Goal: Check status: Verify the current state of an ongoing process or item

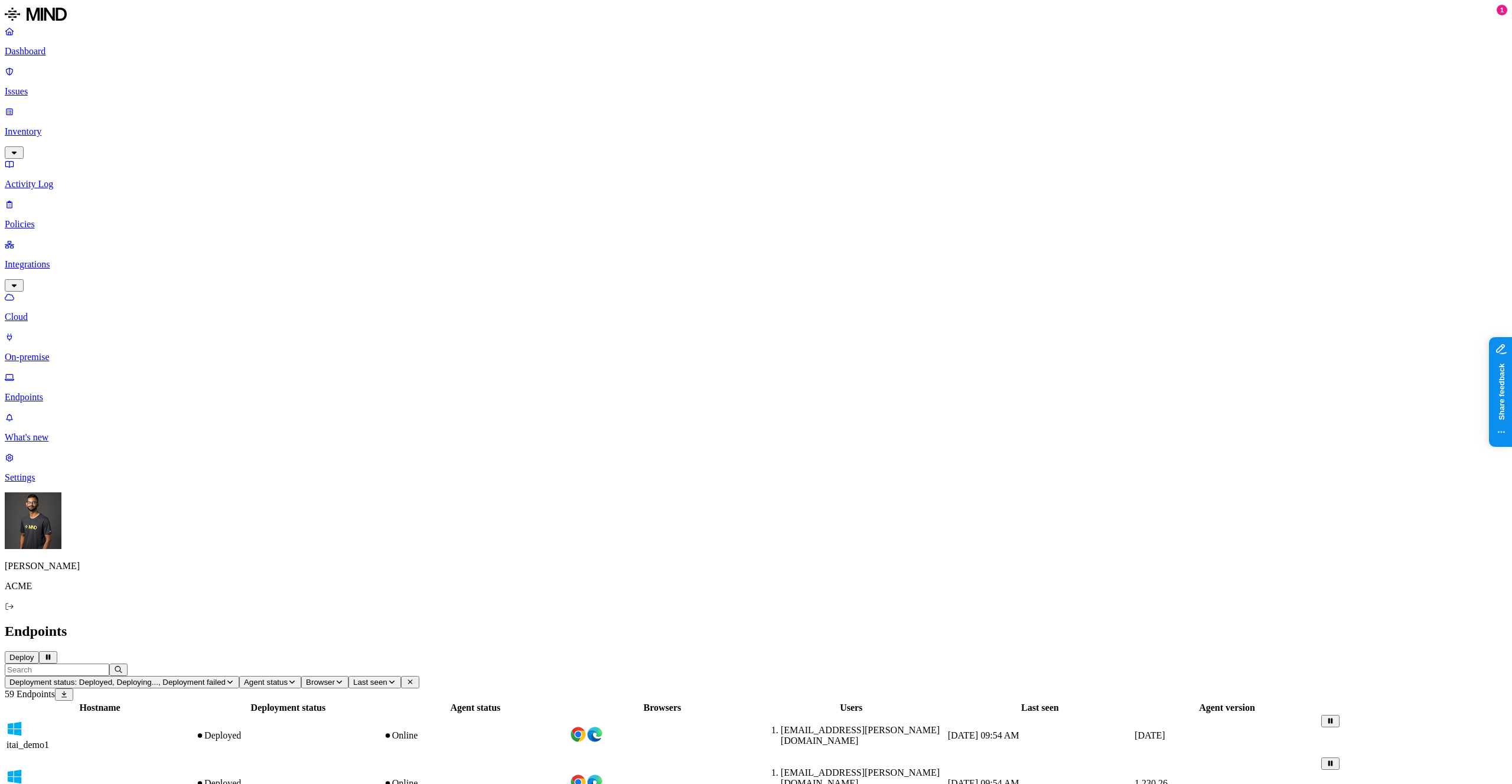
click at [226, 678] on span "Deployment status: Deployed, Deploying..., Deployment failed" at bounding box center [117, 682] width 216 height 9
click at [261, 84] on button "button" at bounding box center [266, 77] width 9 height 13
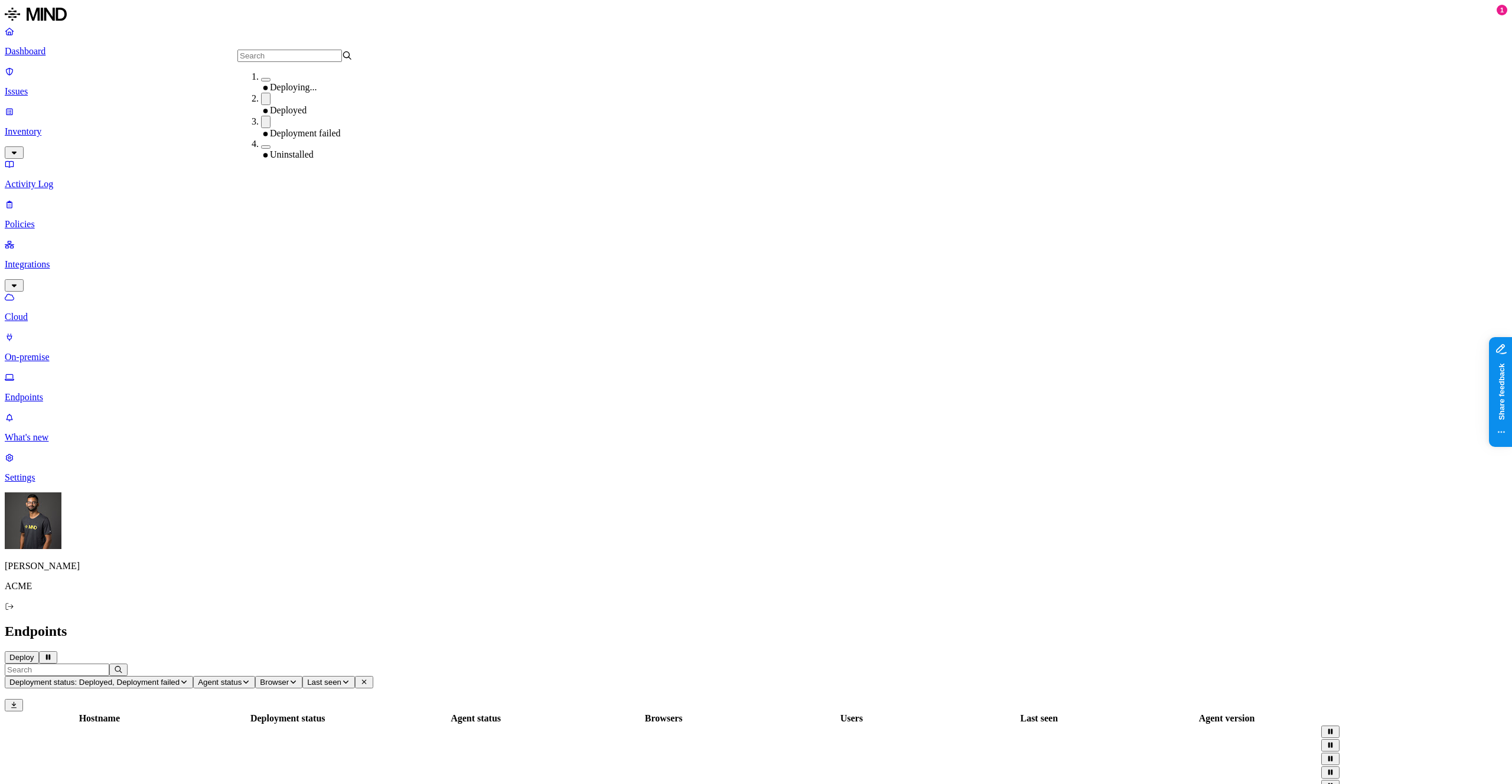
click at [261, 104] on button "button" at bounding box center [266, 99] width 9 height 13
click at [261, 118] on div "Deployment failed" at bounding box center [318, 127] width 115 height 23
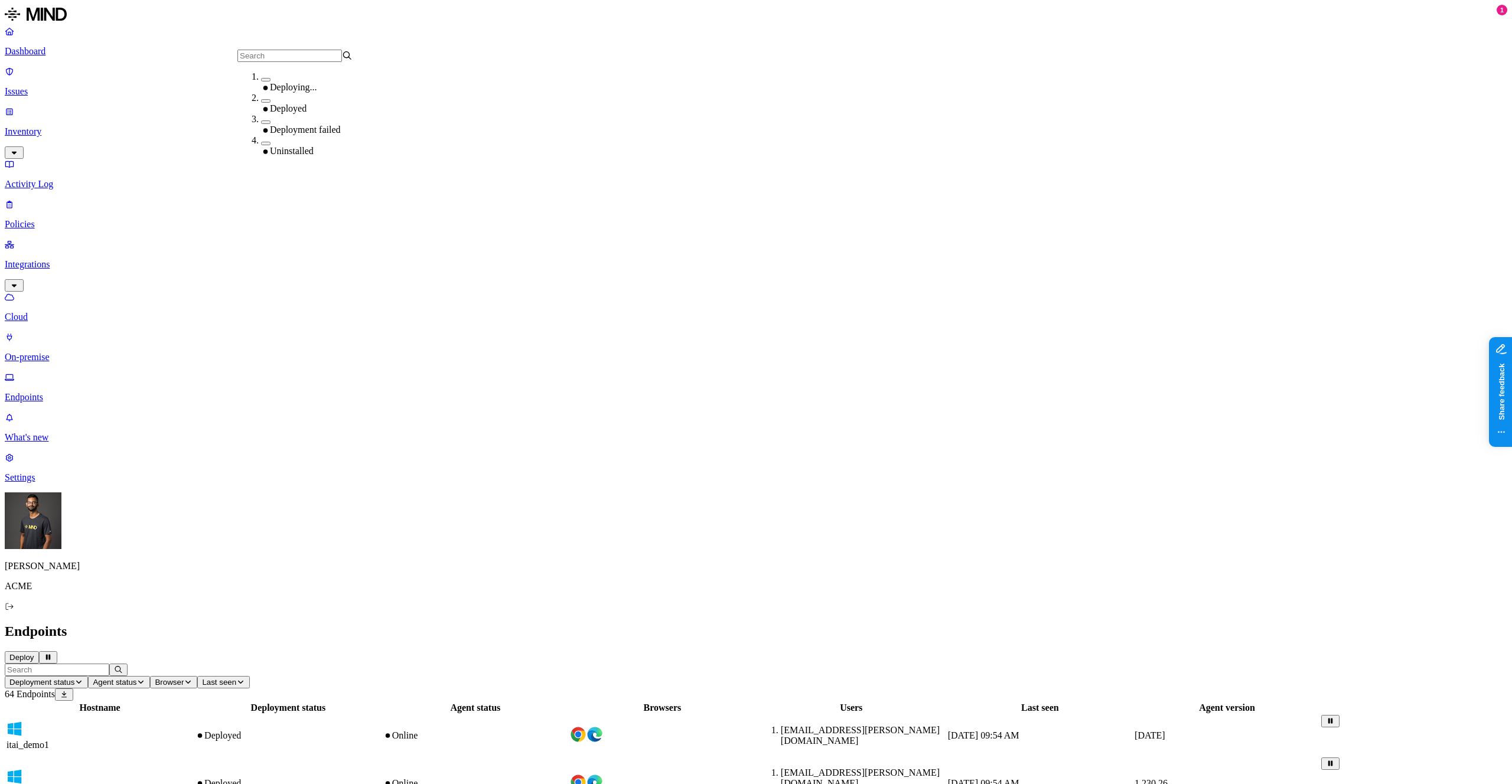
click at [410, 624] on h2 "Endpoints" at bounding box center [756, 632] width 1503 height 16
click at [583, 624] on h2 "Endpoints" at bounding box center [756, 632] width 1503 height 16
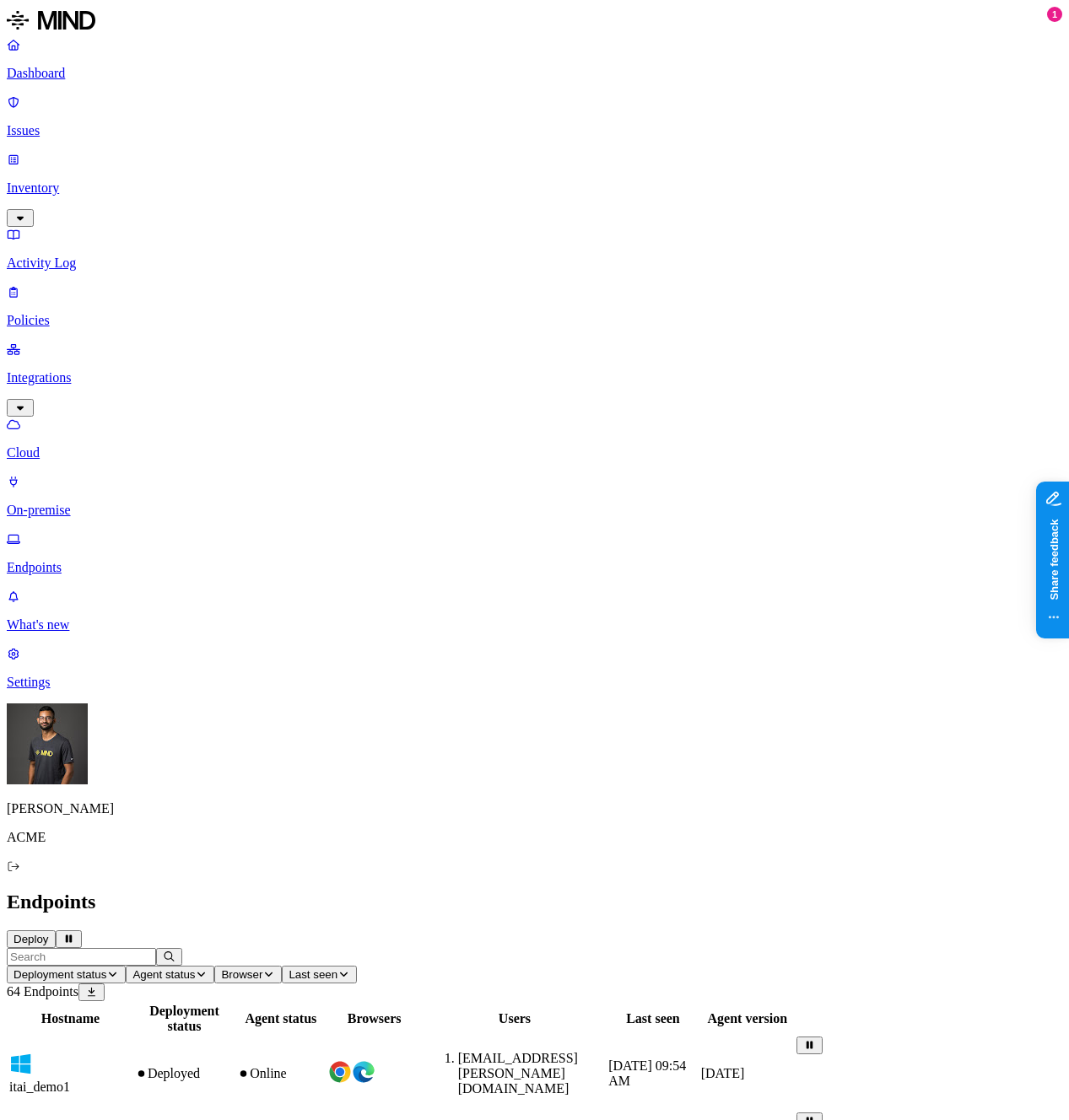
click at [107, 968] on span "Deployment status" at bounding box center [59, 974] width 93 height 12
click at [373, 116] on button "button" at bounding box center [380, 113] width 13 height 5
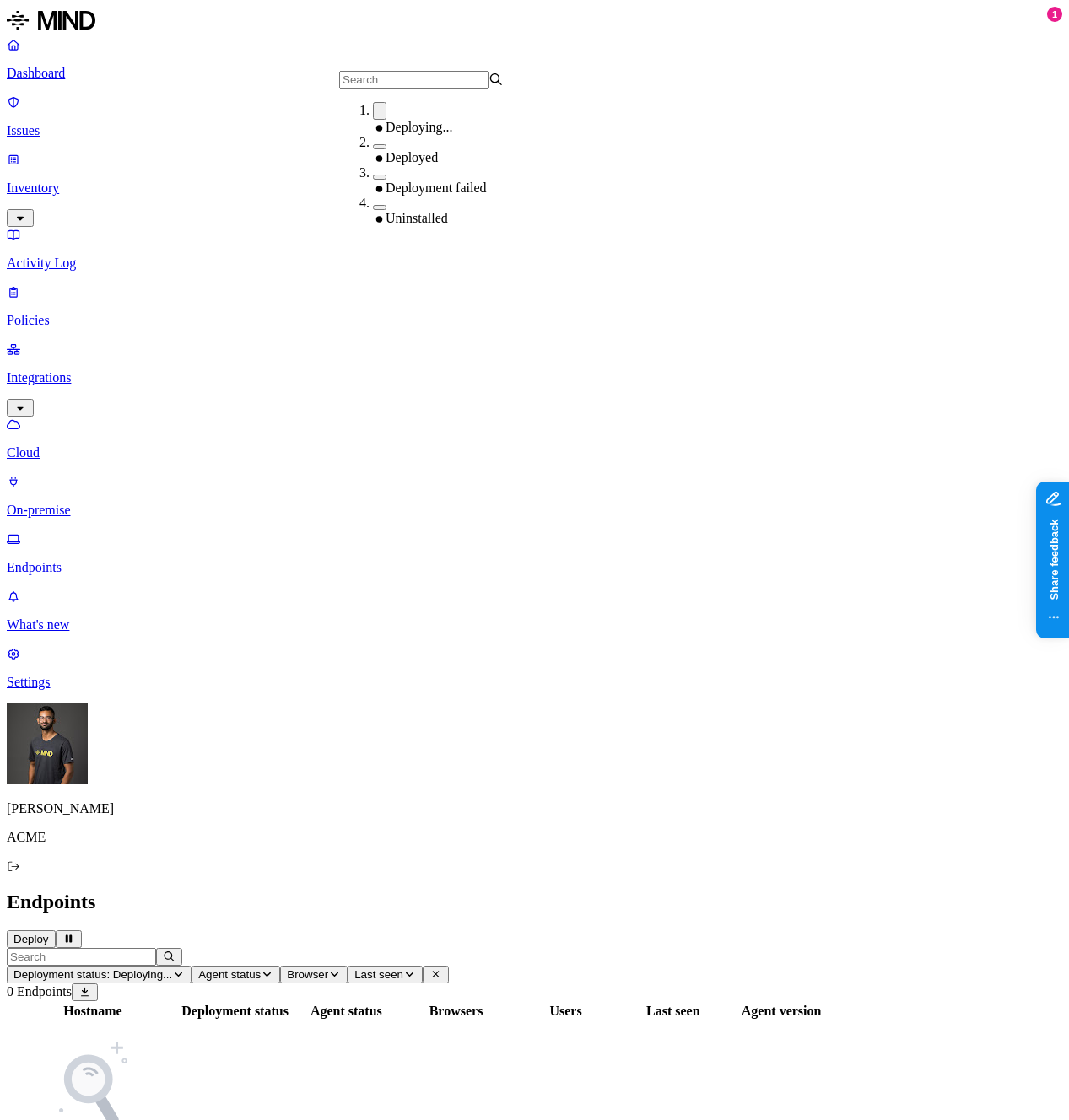
click at [373, 120] on button "button" at bounding box center [380, 111] width 13 height 18
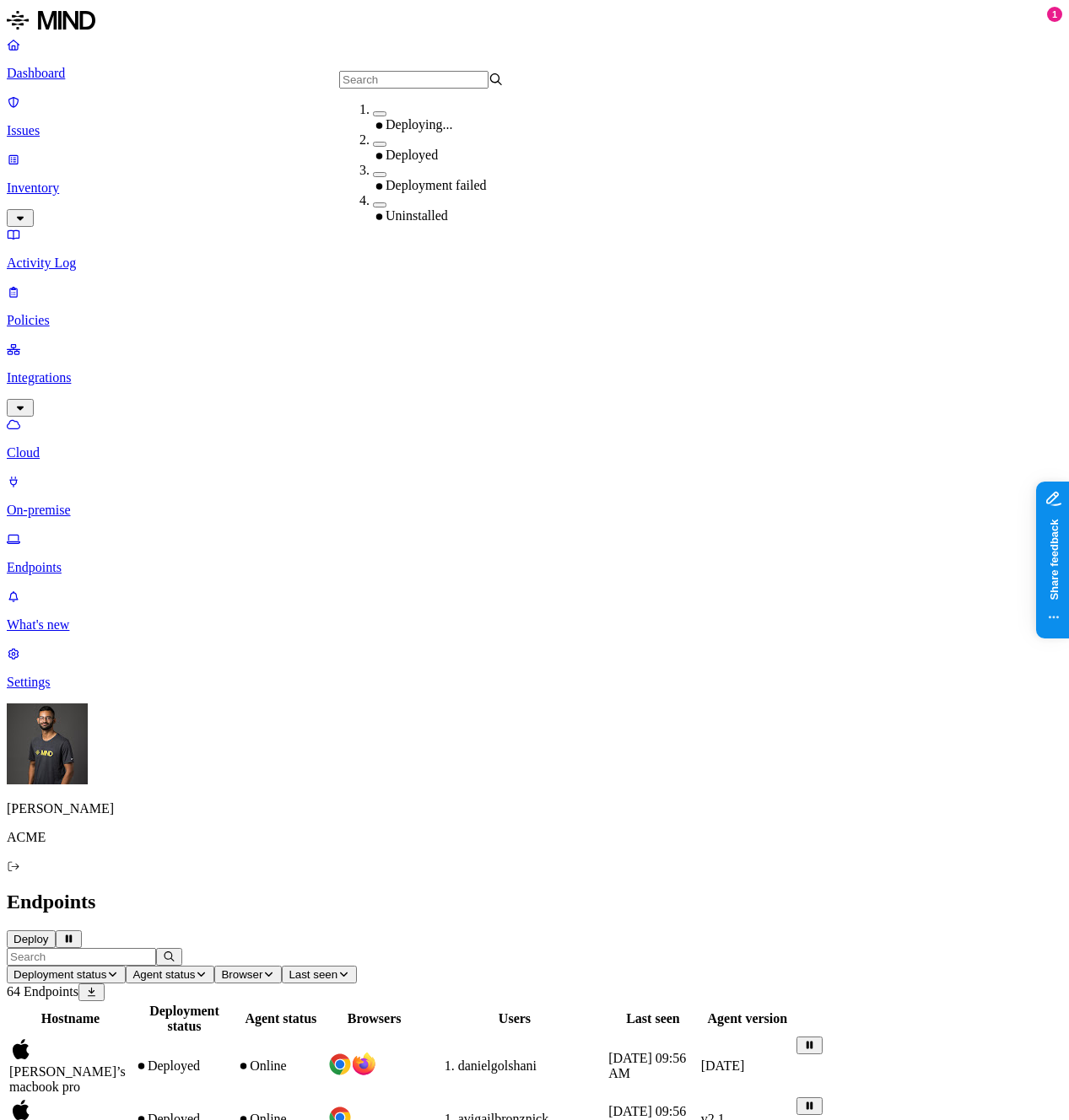
click at [373, 147] on button "button" at bounding box center [380, 144] width 13 height 5
